Goal: Task Accomplishment & Management: Manage account settings

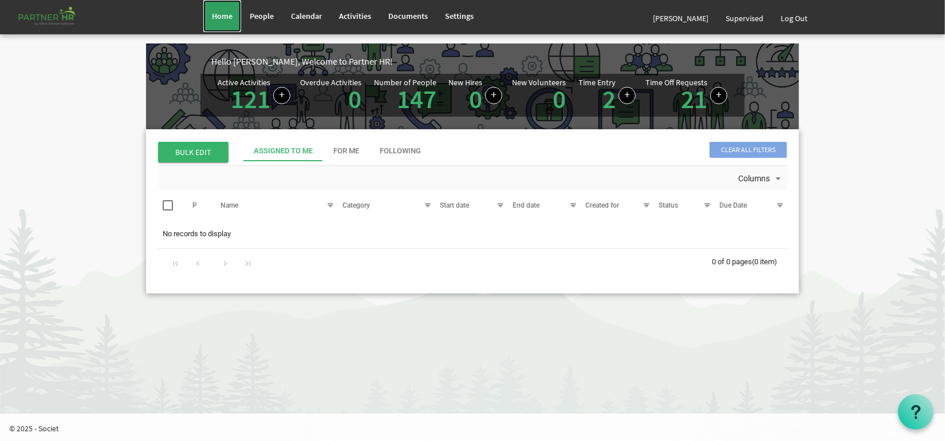
click at [230, 15] on span "Home" at bounding box center [222, 16] width 21 height 10
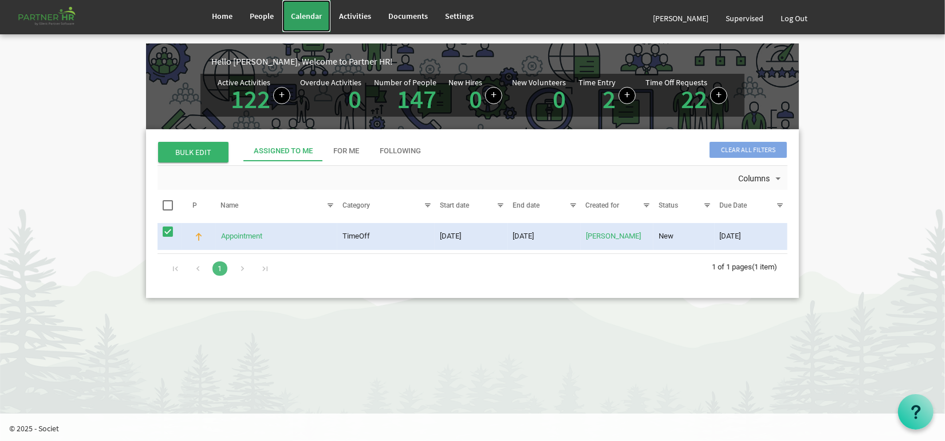
click at [317, 14] on span "Calendar" at bounding box center [306, 16] width 31 height 10
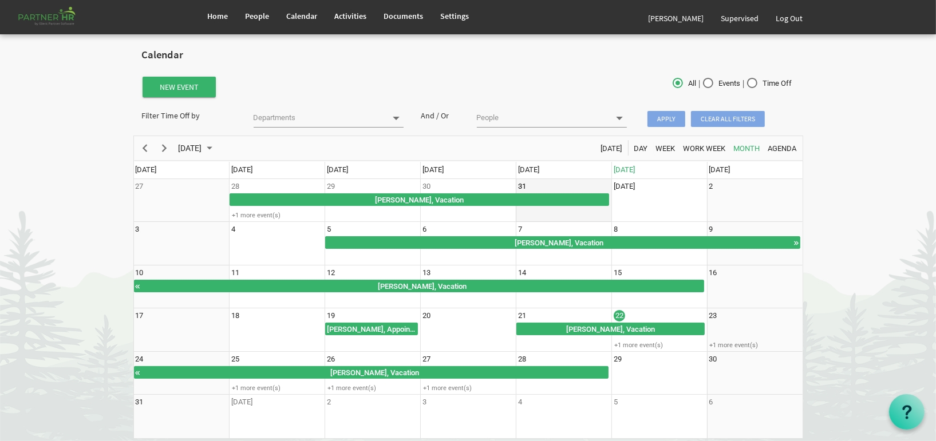
scroll to position [36, 0]
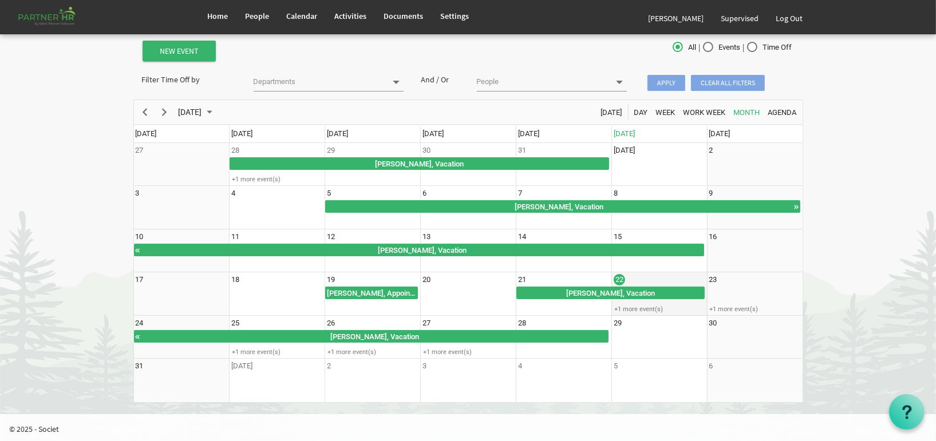
click at [626, 303] on td "22 +1 more event(s)" at bounding box center [659, 294] width 96 height 44
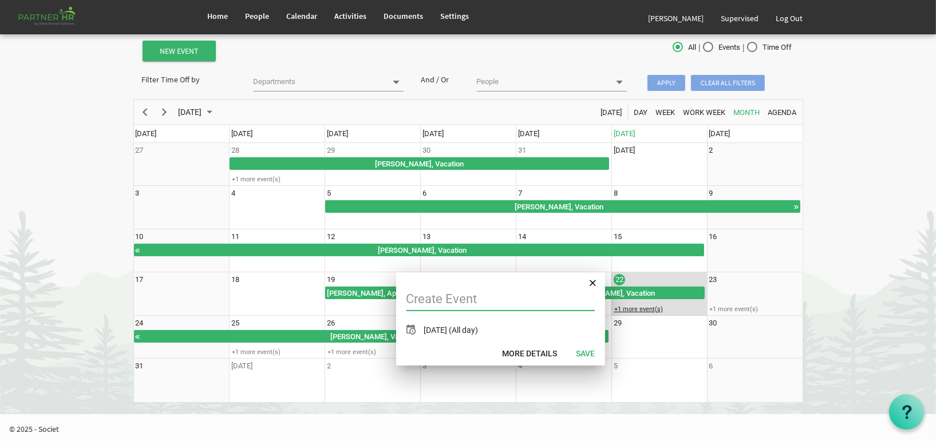
click at [639, 310] on div "+1 more event(s)" at bounding box center [659, 309] width 94 height 9
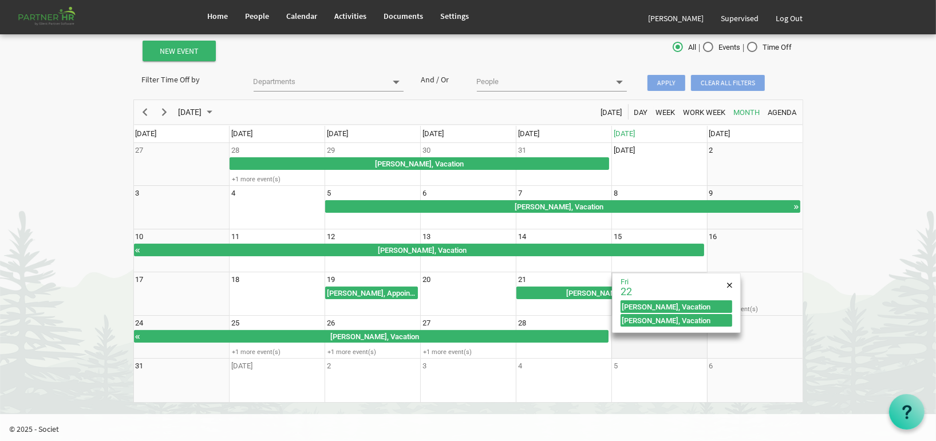
click at [666, 355] on td "29" at bounding box center [659, 338] width 96 height 44
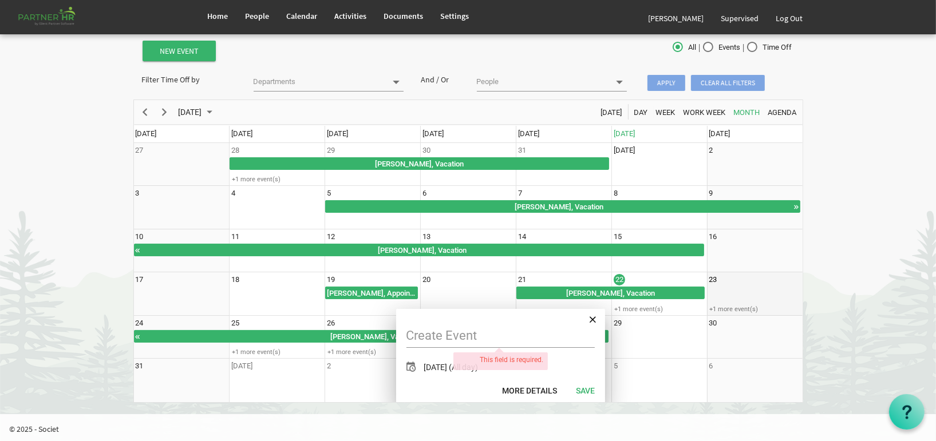
click at [751, 293] on td "23 +1 more event(s)" at bounding box center [755, 294] width 96 height 44
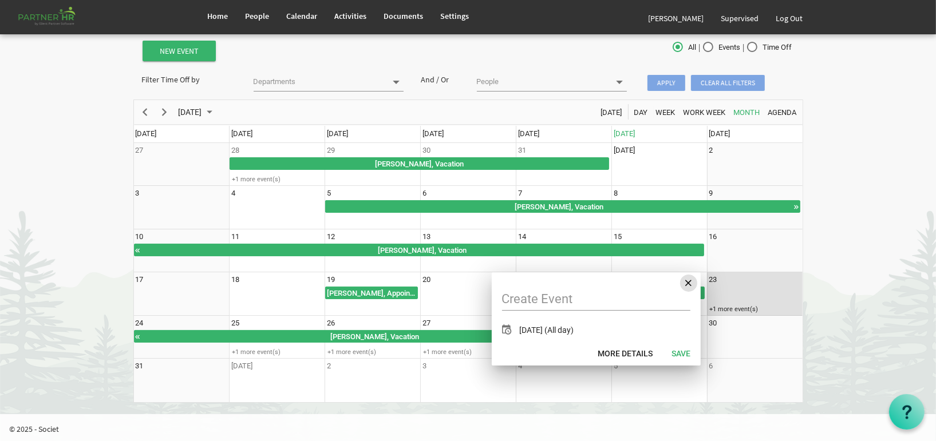
click at [689, 282] on span "of August 2025" at bounding box center [688, 283] width 6 height 15
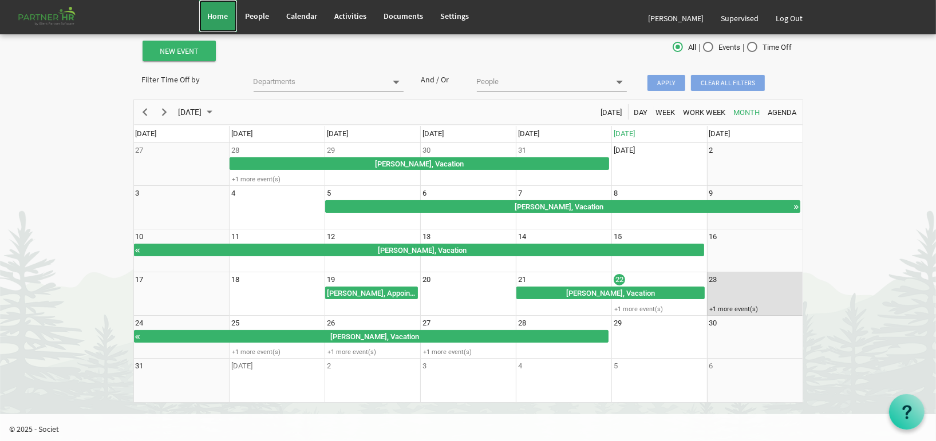
click at [223, 21] on link "Home" at bounding box center [218, 16] width 38 height 32
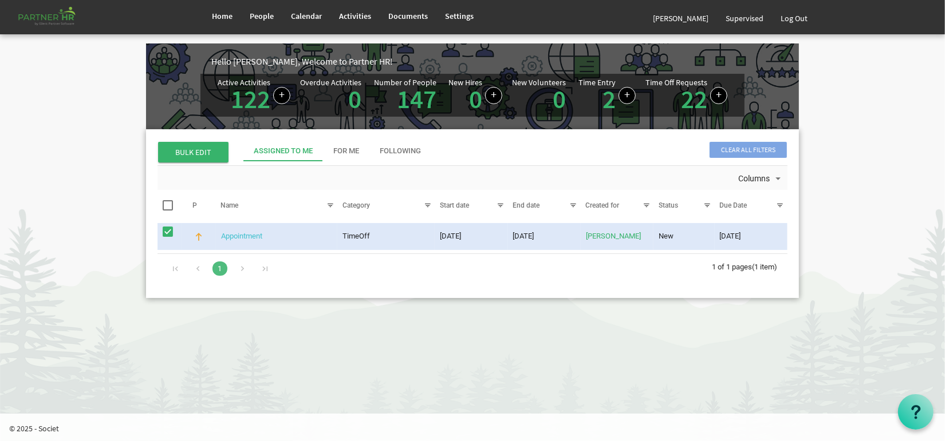
click at [248, 238] on link "Appointment" at bounding box center [241, 236] width 41 height 9
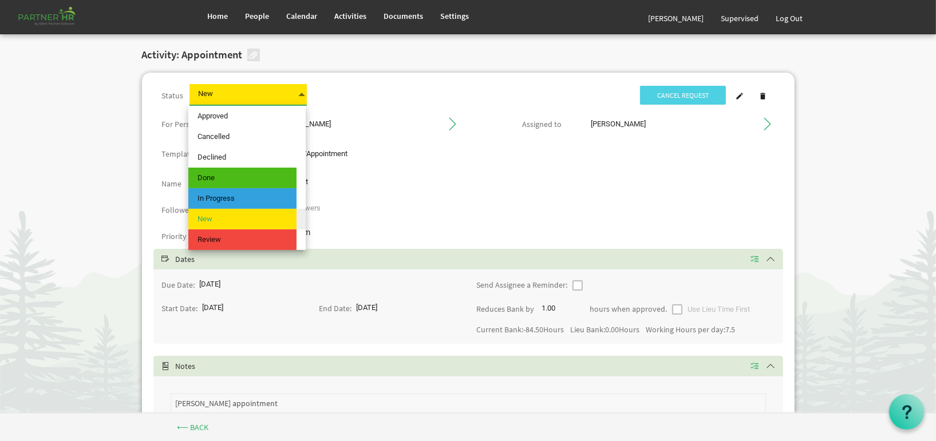
click at [301, 93] on span at bounding box center [302, 94] width 10 height 16
click at [283, 110] on span "Approved" at bounding box center [242, 116] width 108 height 21
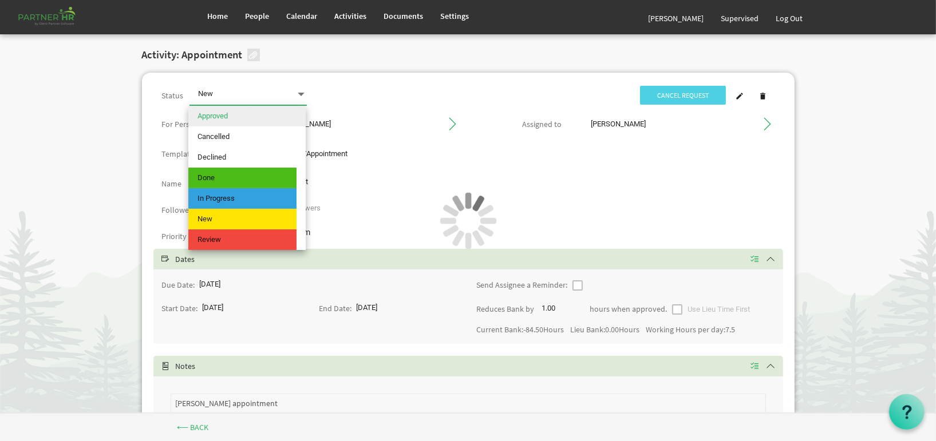
type input "Approved"
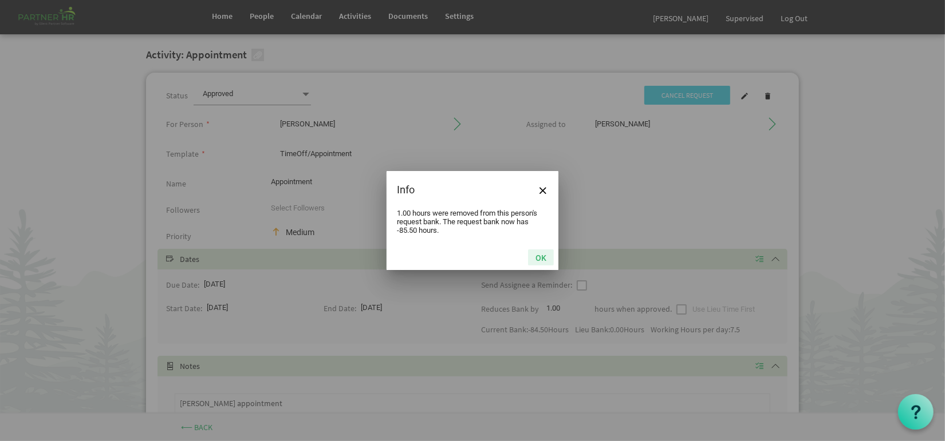
click at [543, 259] on button "OK" at bounding box center [541, 258] width 26 height 16
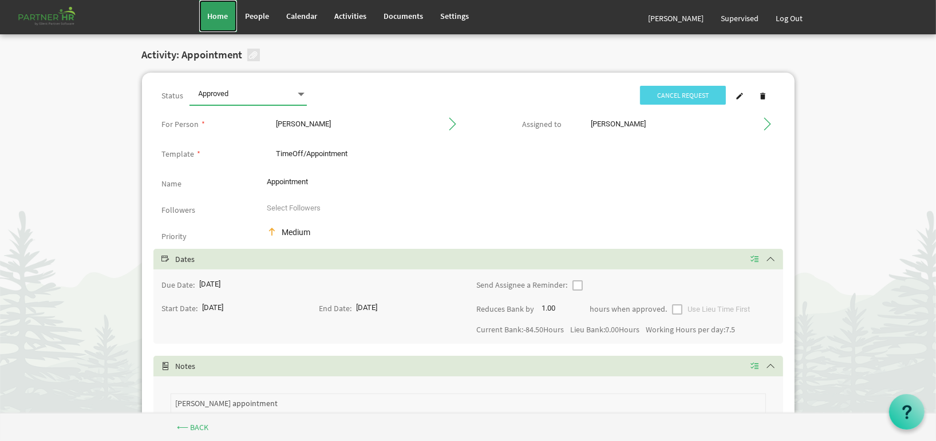
click at [213, 17] on span "Home" at bounding box center [218, 16] width 21 height 10
